Goal: Use online tool/utility

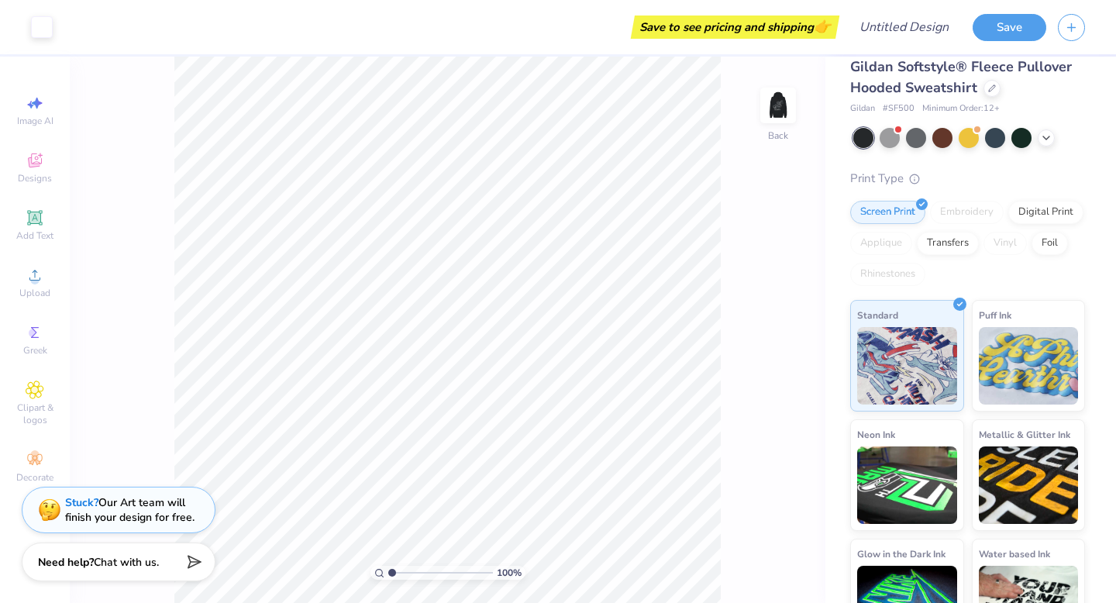
scroll to position [13, 0]
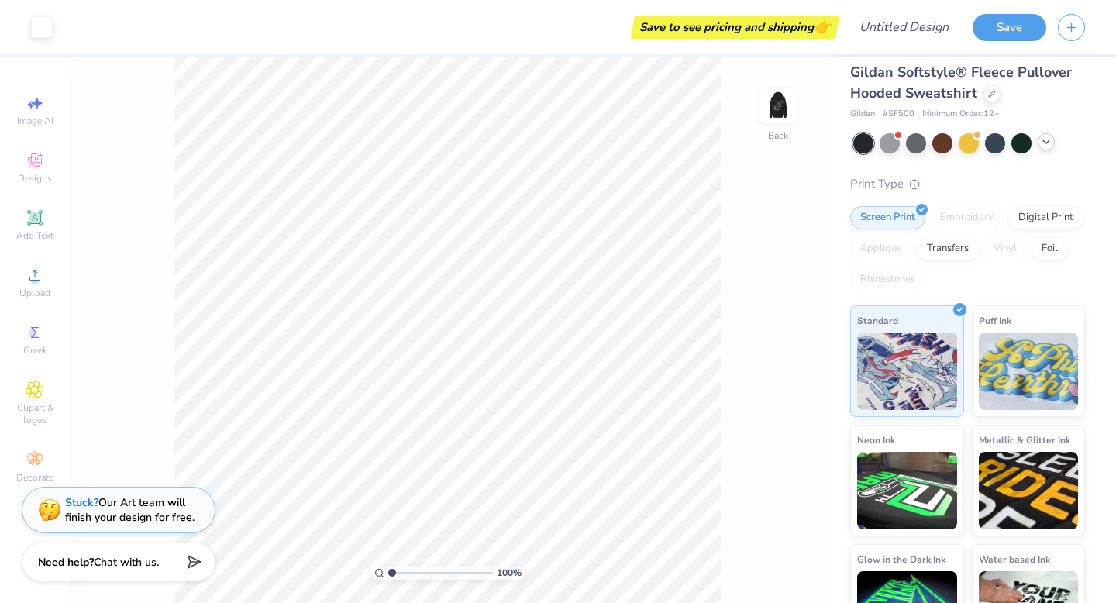
click at [1045, 143] on icon at bounding box center [1046, 142] width 12 height 12
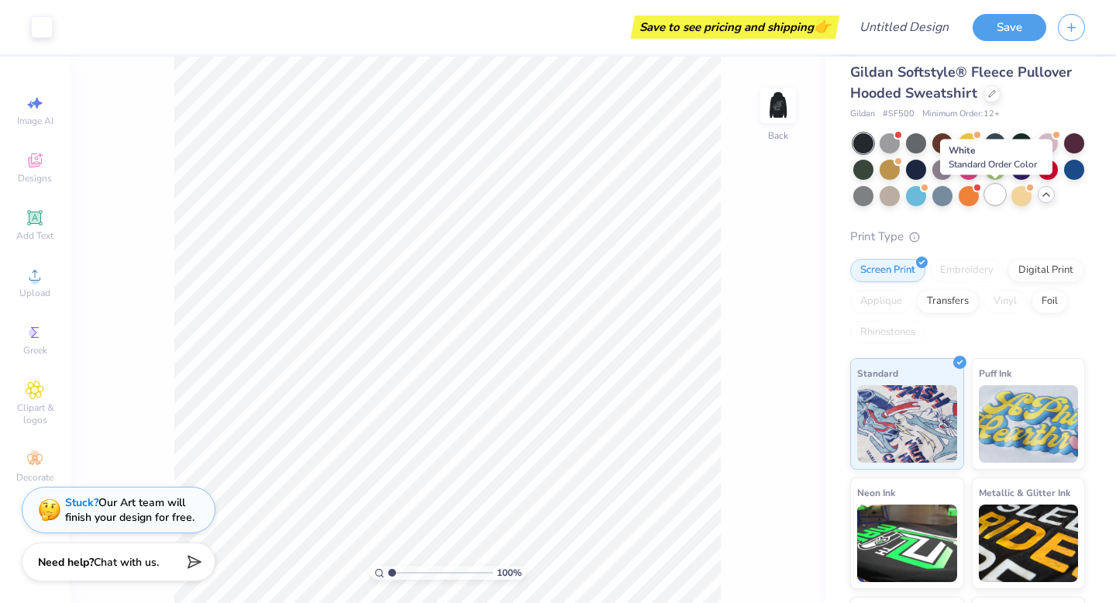
click at [992, 188] on div at bounding box center [995, 194] width 20 height 20
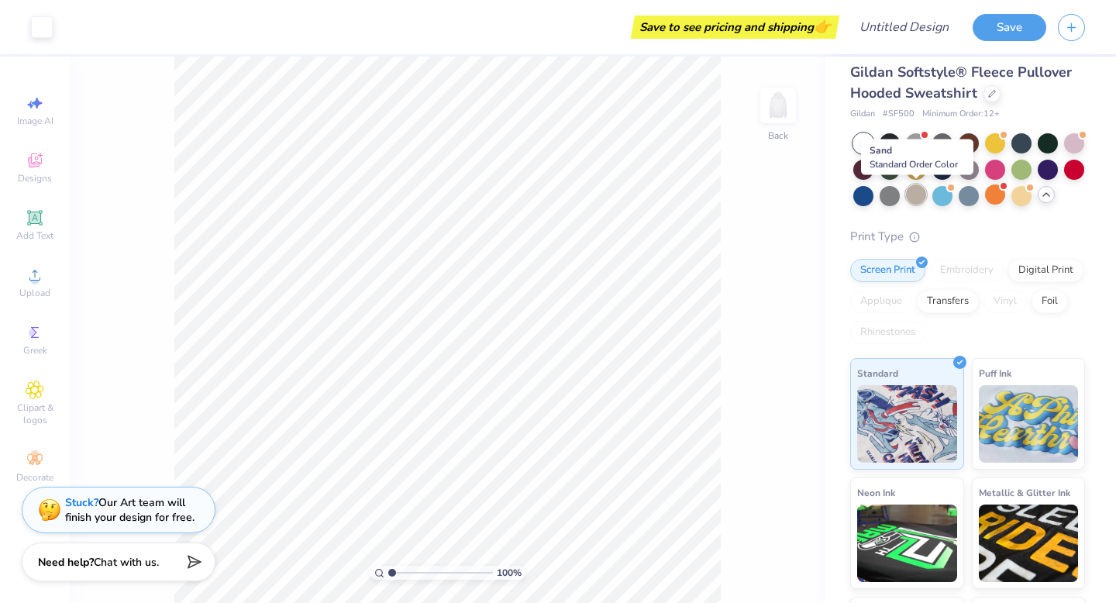
click at [910, 201] on div at bounding box center [916, 194] width 20 height 20
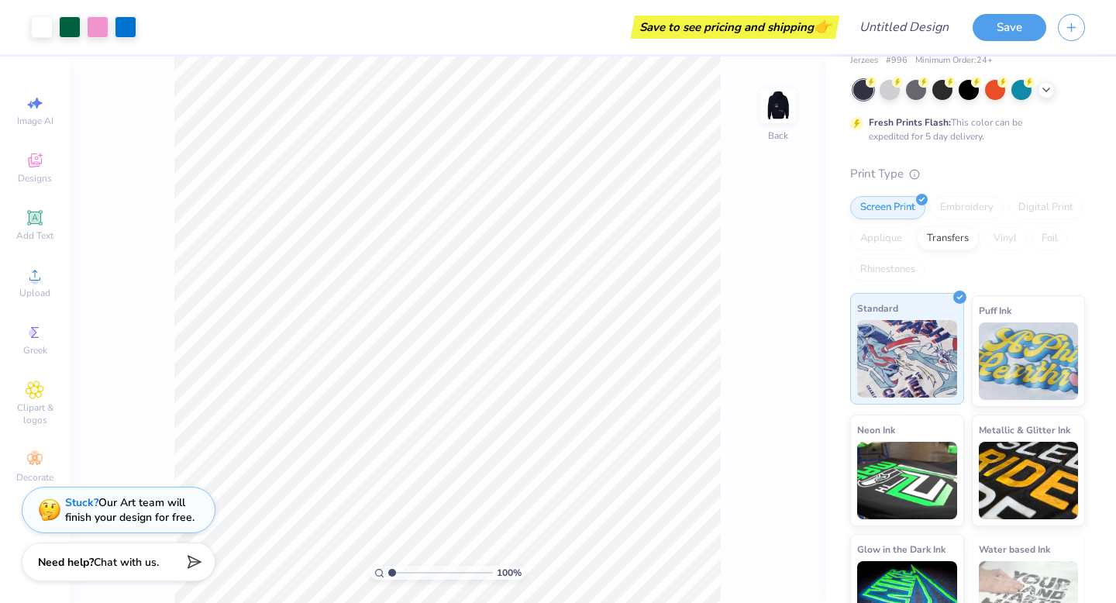
scroll to position [71, 0]
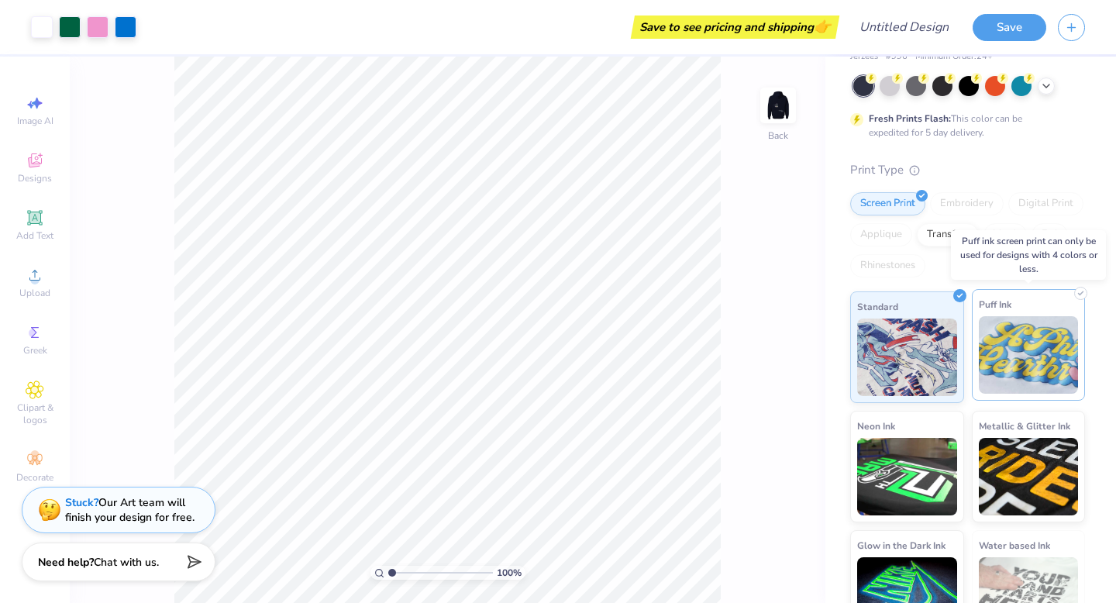
click at [1008, 371] on img at bounding box center [1029, 355] width 100 height 78
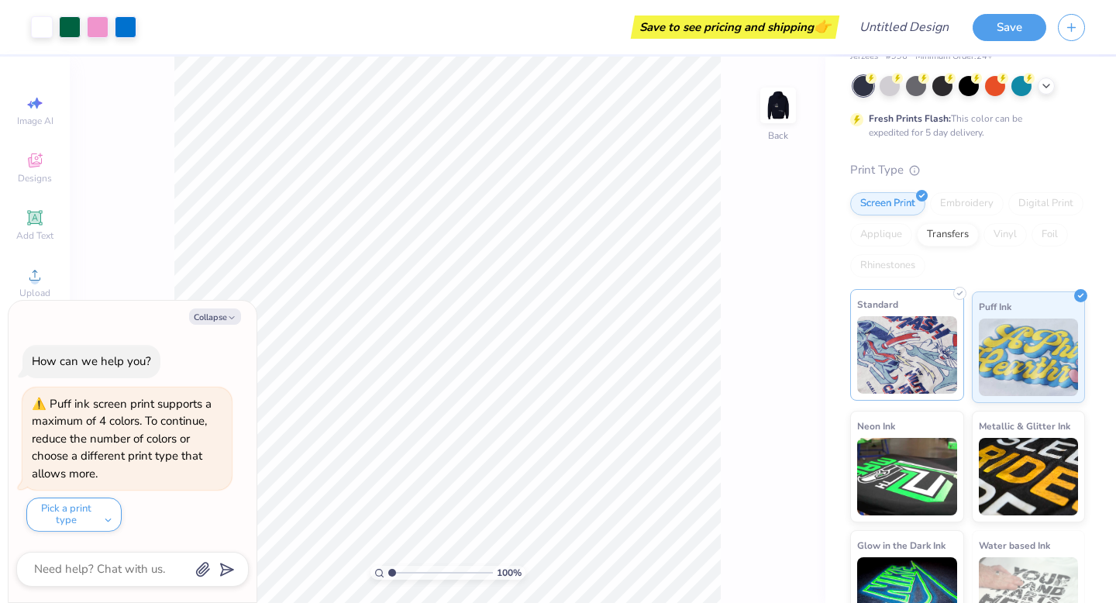
scroll to position [109, 0]
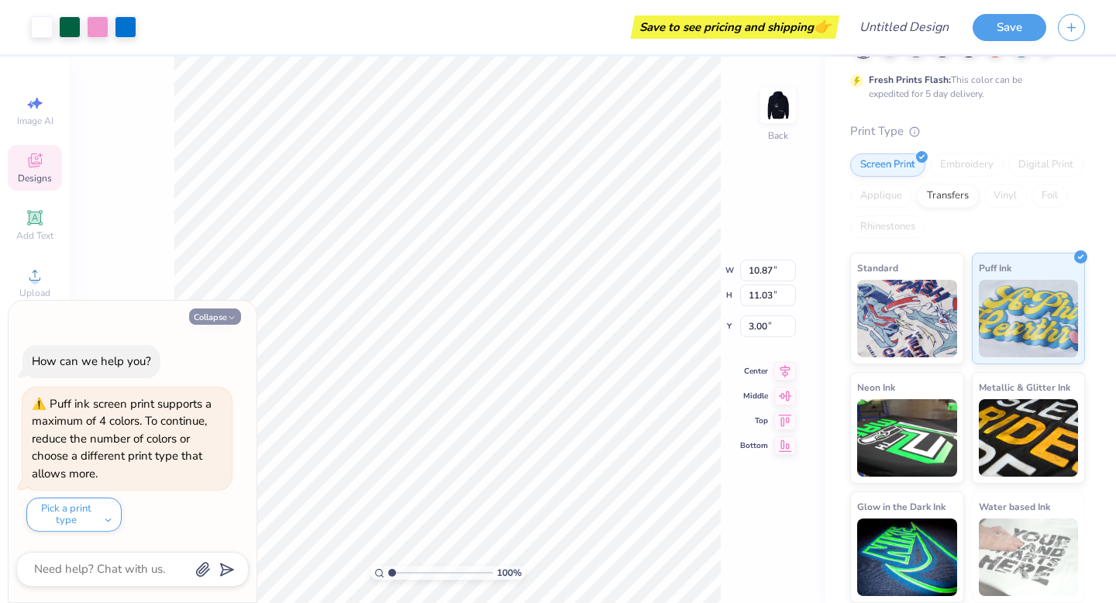
click at [230, 317] on icon "button" at bounding box center [231, 317] width 9 height 9
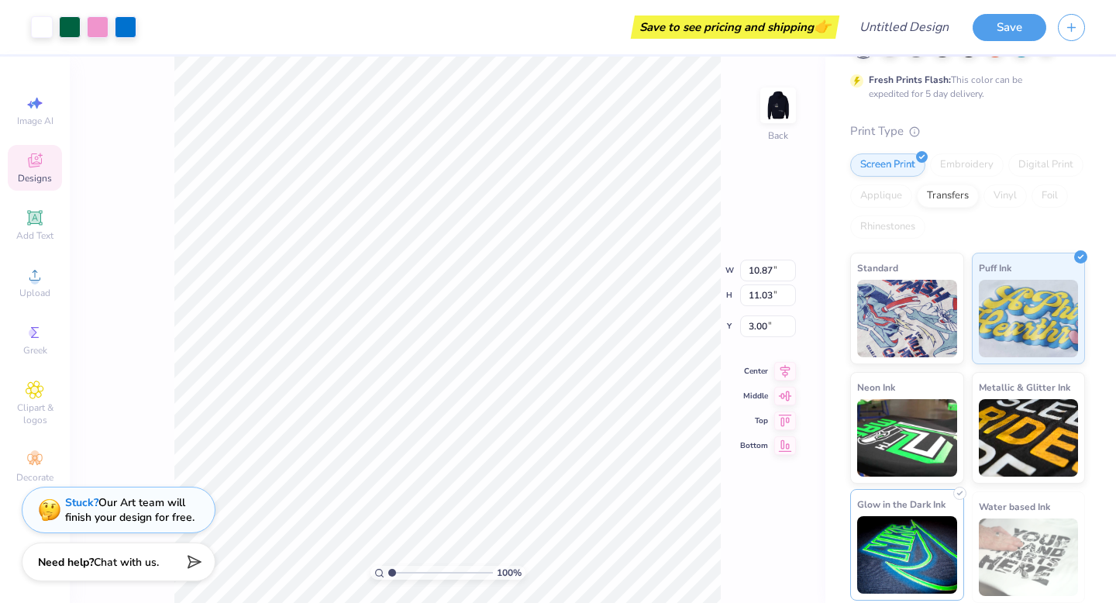
click at [925, 522] on img at bounding box center [907, 555] width 100 height 78
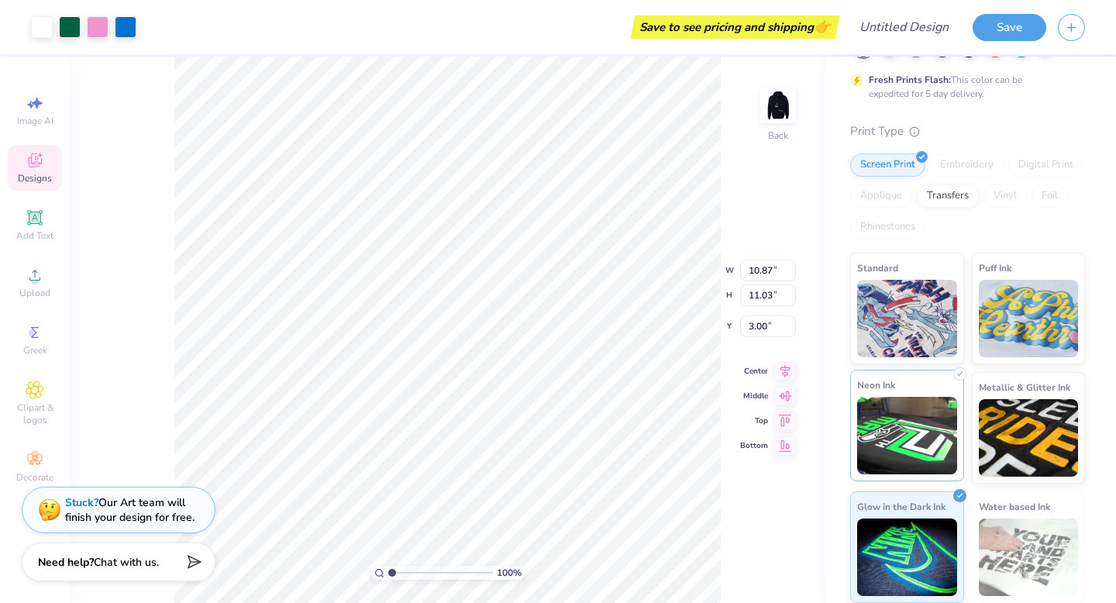
click at [901, 443] on img at bounding box center [907, 436] width 100 height 78
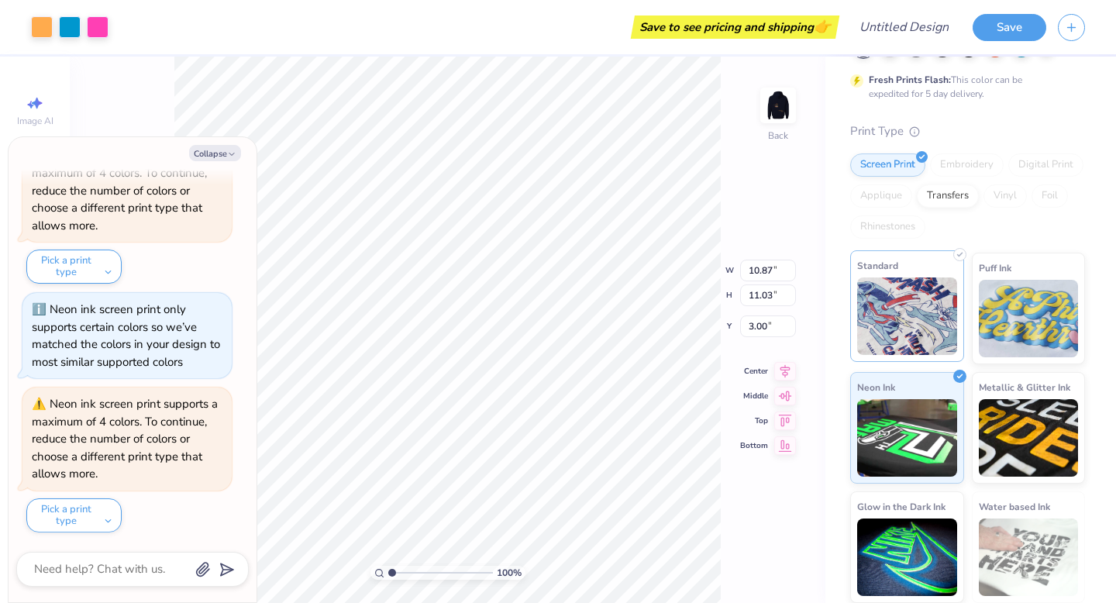
click at [897, 343] on img at bounding box center [907, 316] width 100 height 78
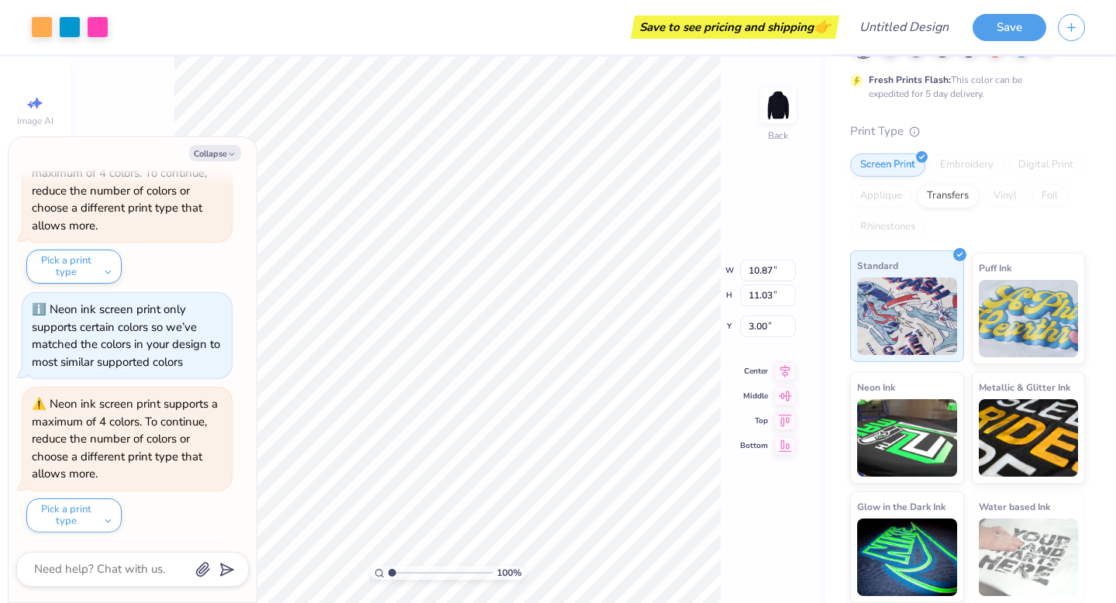
scroll to position [179, 0]
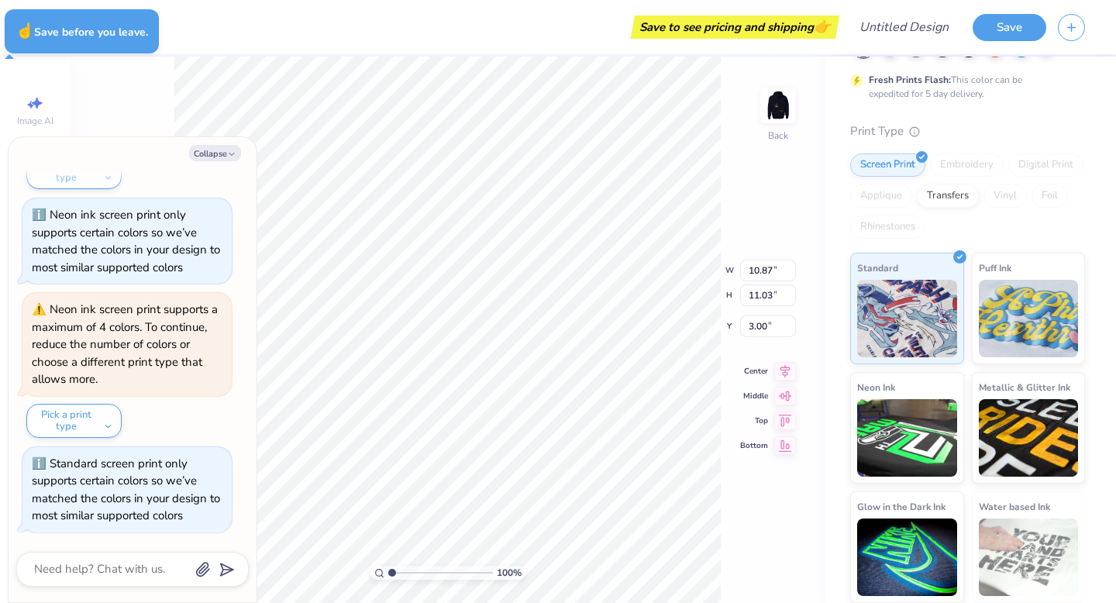
type textarea "x"
